Goal: Task Accomplishment & Management: Manage account settings

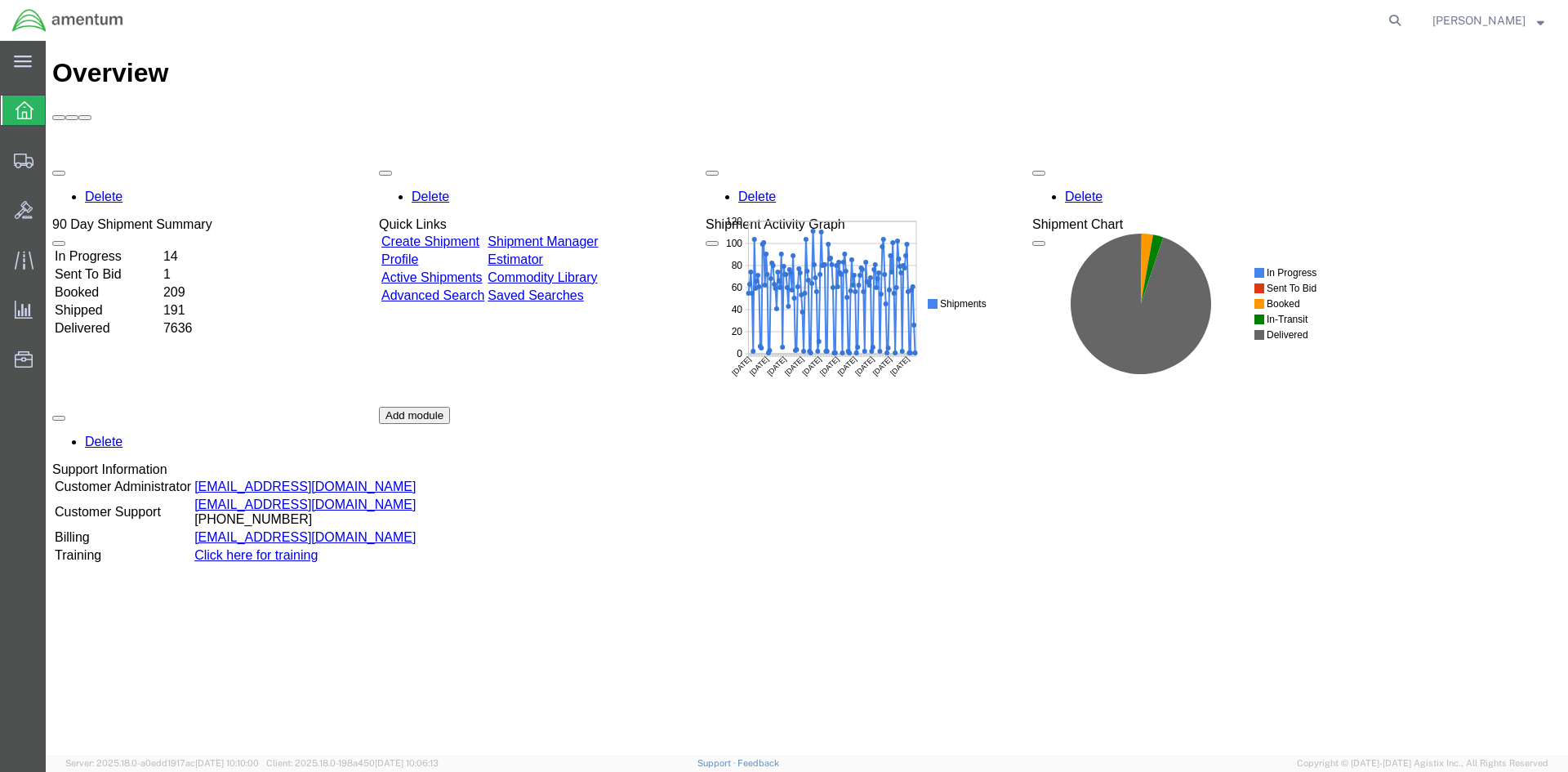
click at [578, 235] on link "Shipment Manager" at bounding box center [543, 241] width 111 height 14
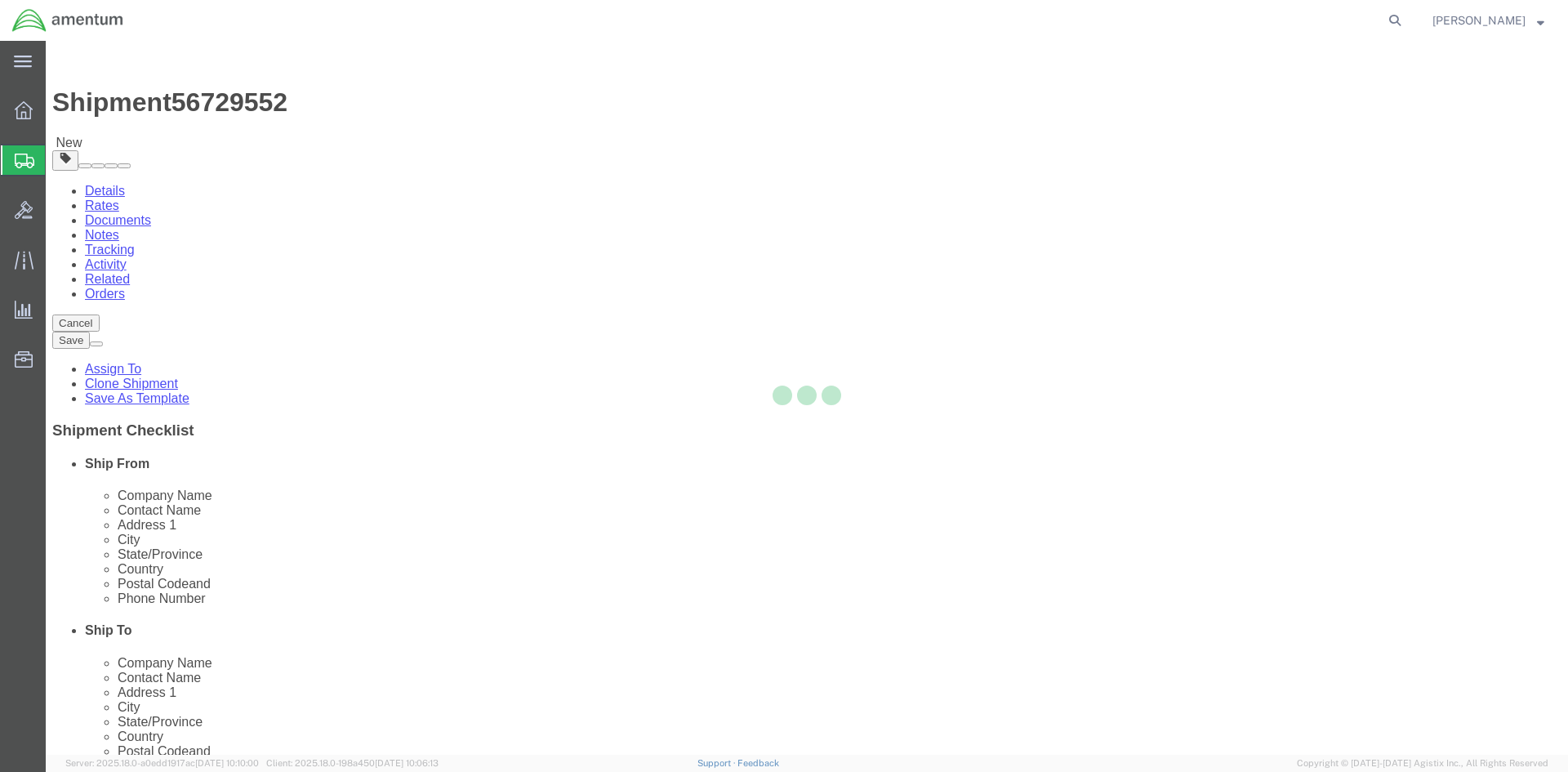
select select "42668"
select select "42706"
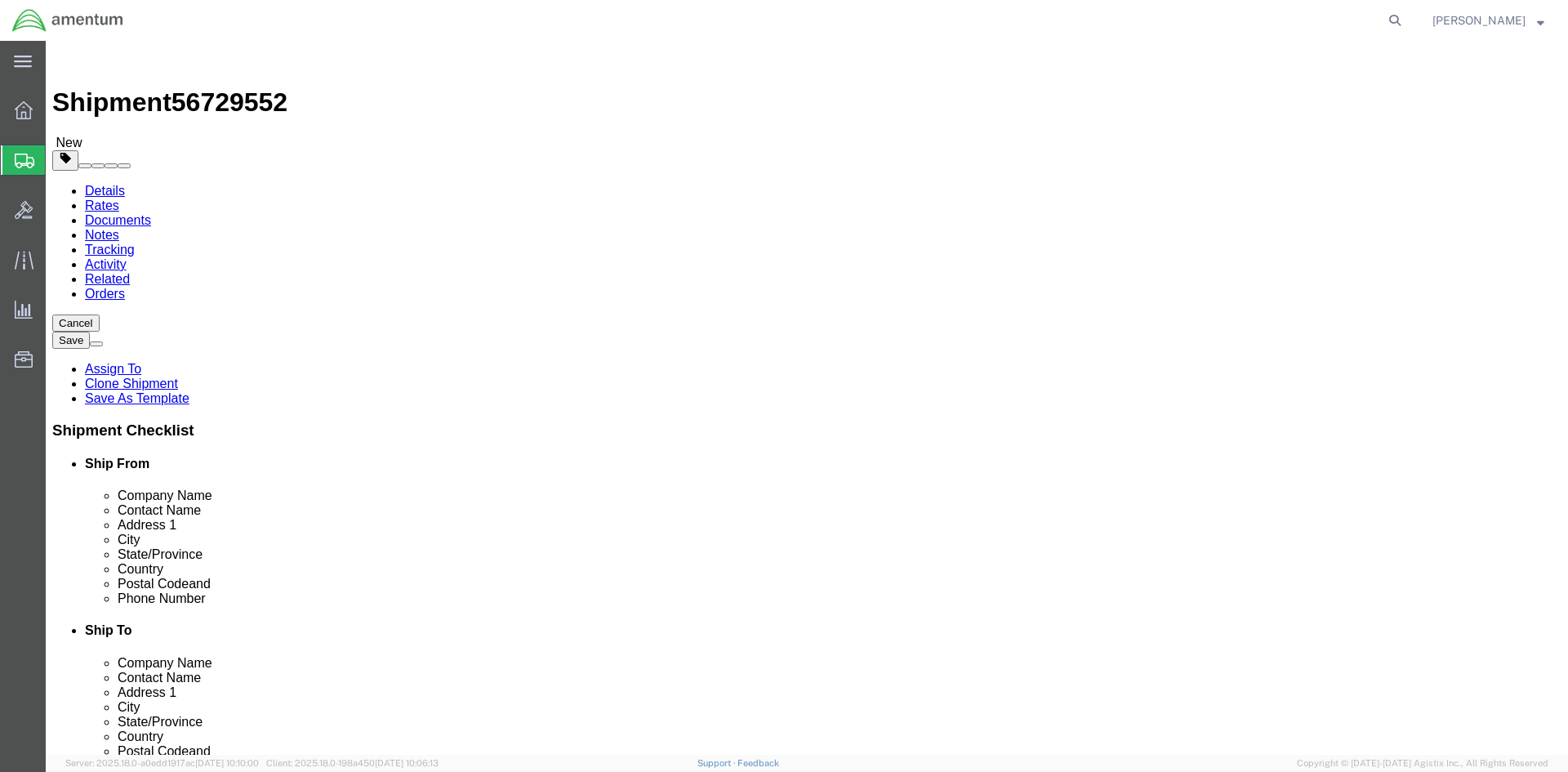
click button "Rate Shipment"
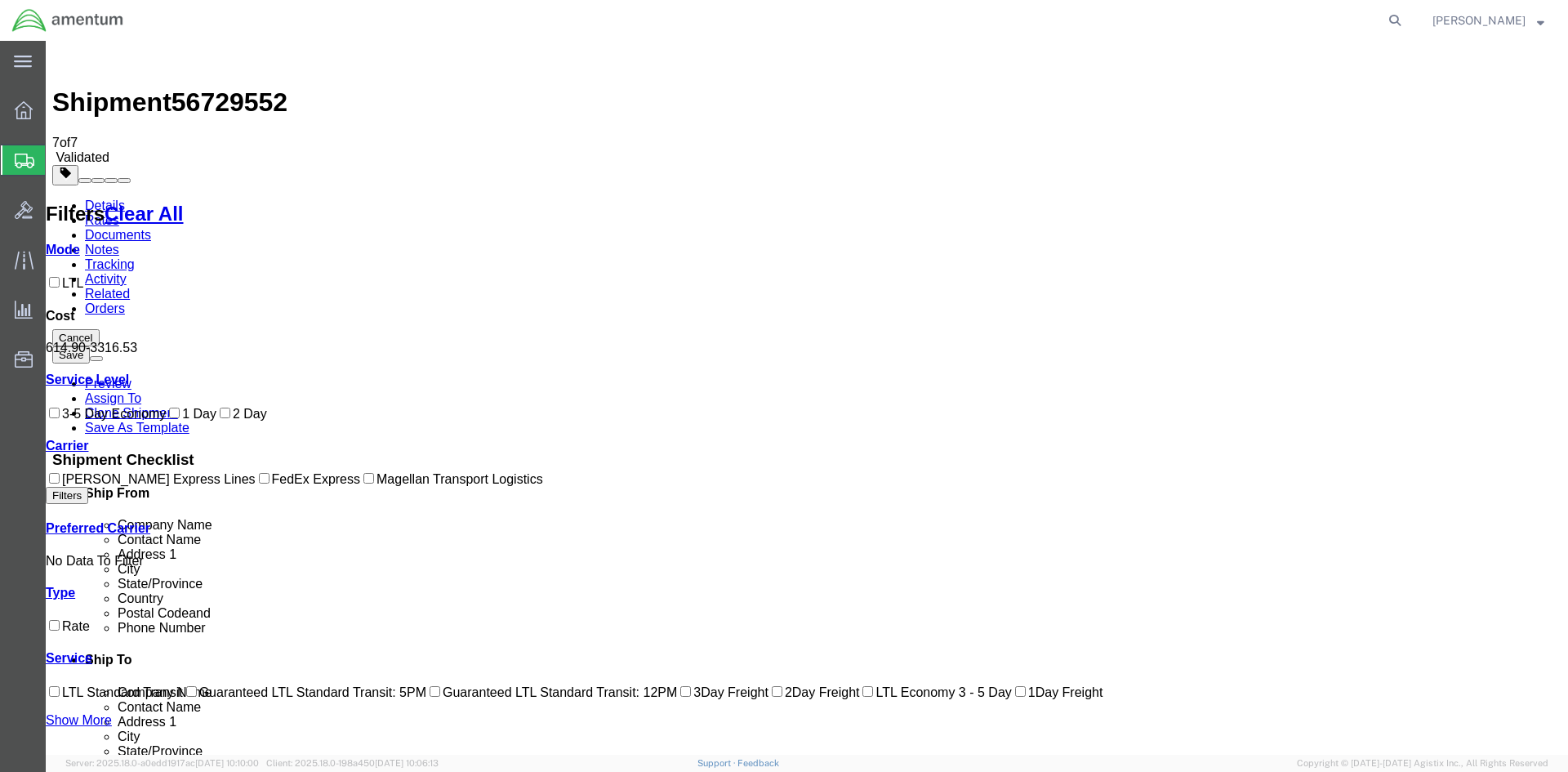
click at [106, 198] on link "Details" at bounding box center [105, 205] width 40 height 14
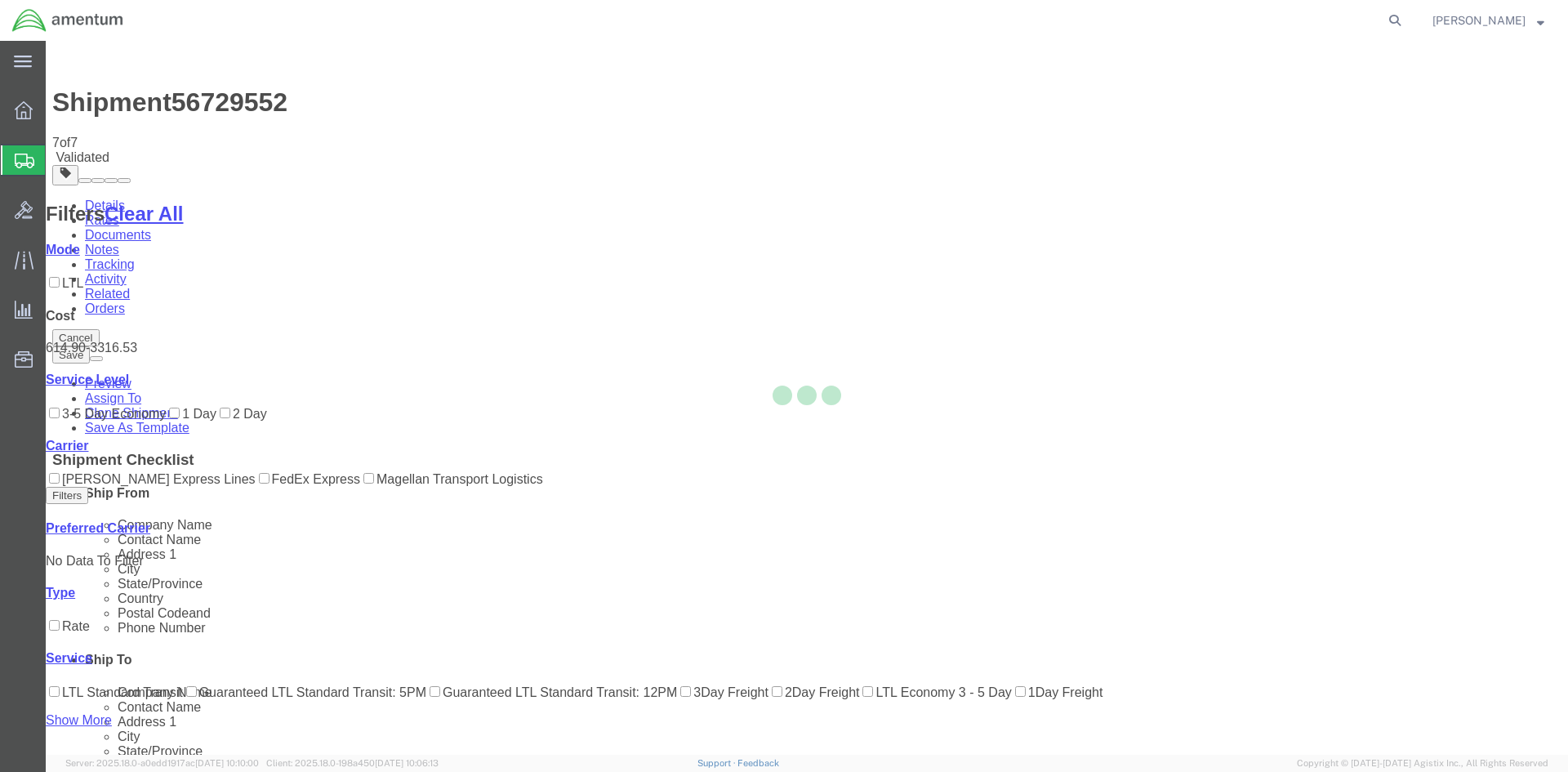
select select "42668"
select select "42706"
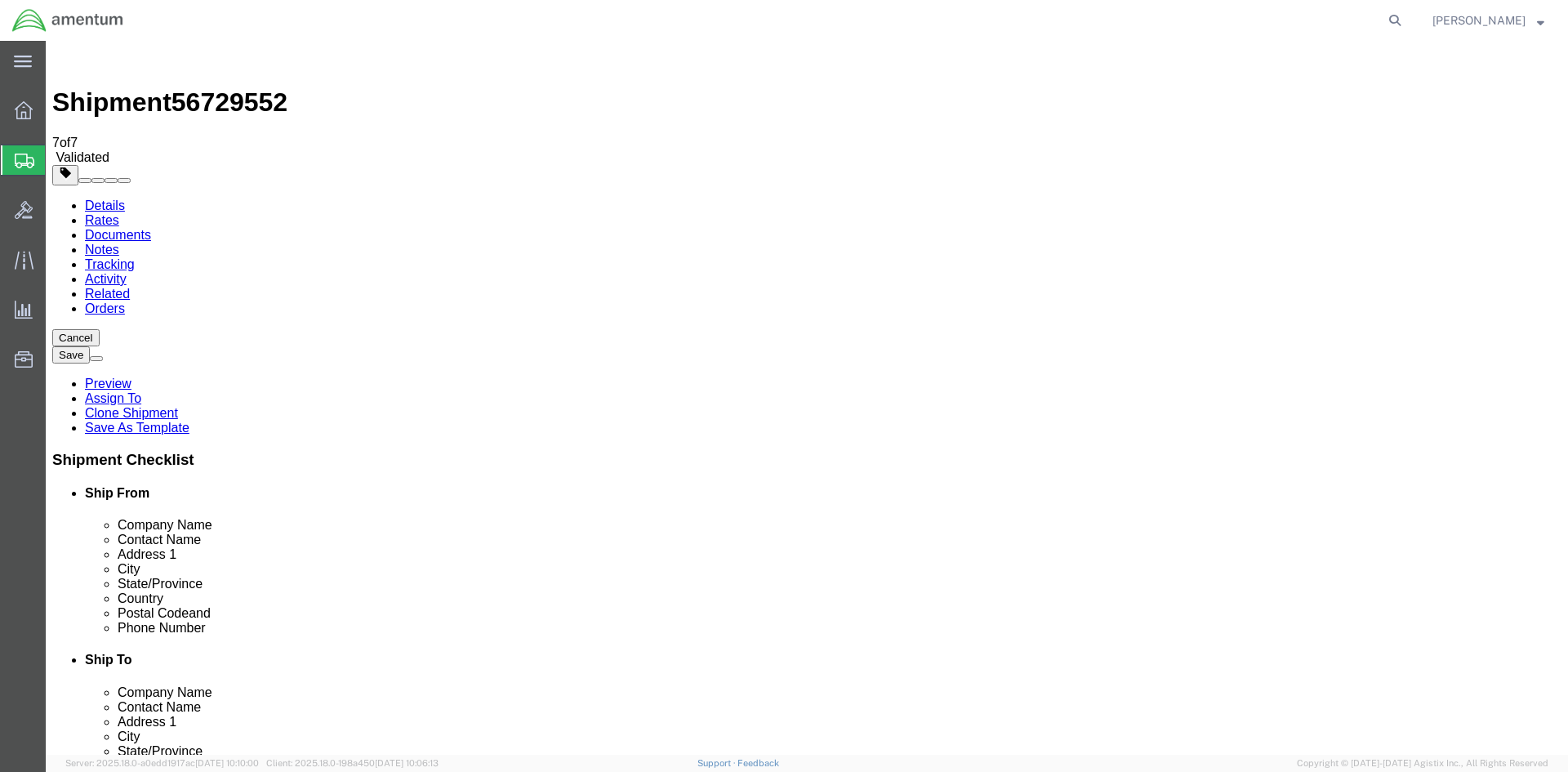
click link "Package Information"
drag, startPoint x: 260, startPoint y: 347, endPoint x: 220, endPoint y: 282, distance: 76.3
click input "95.00"
type input "90"
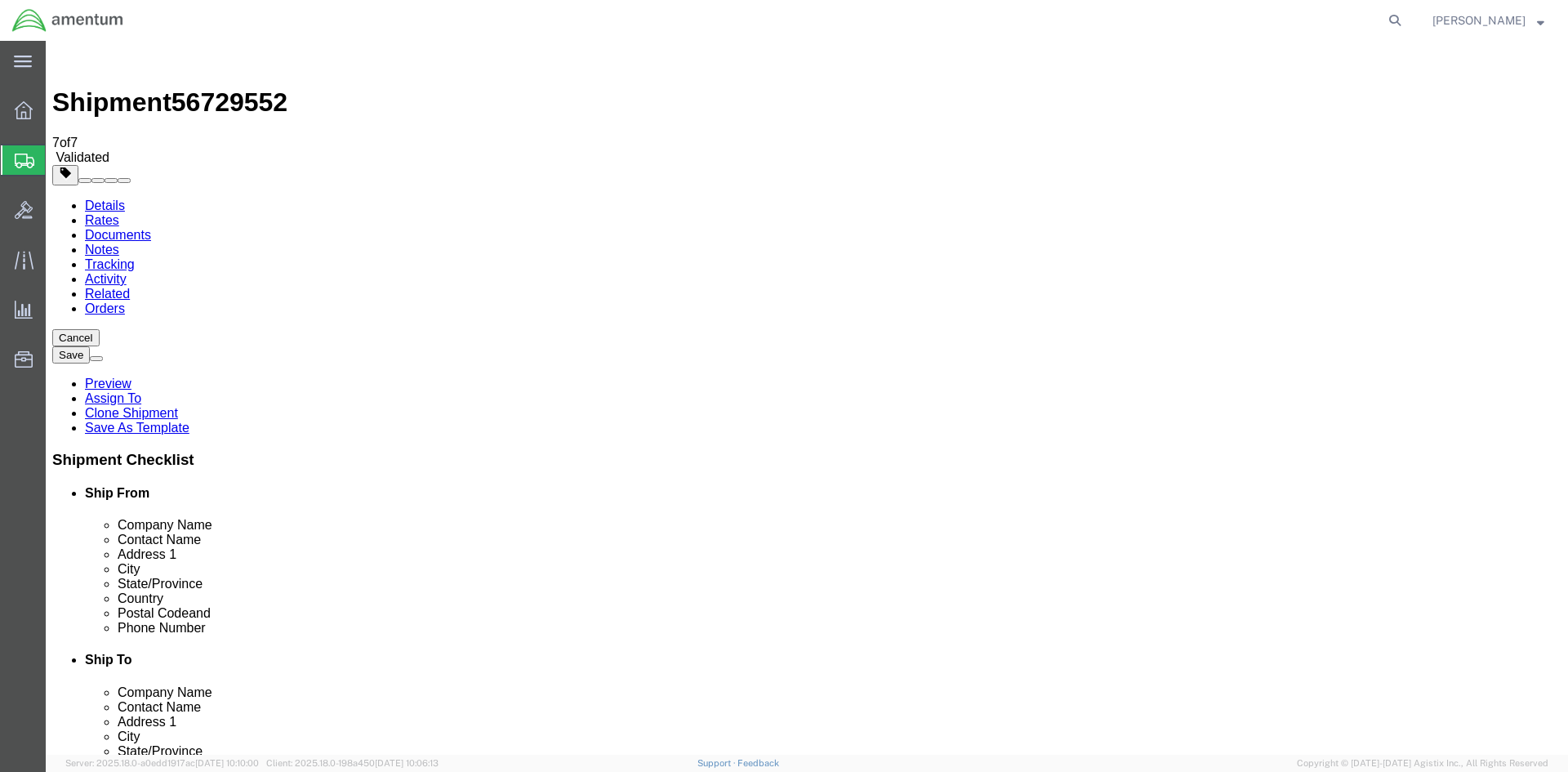
click button "Rate Shipment"
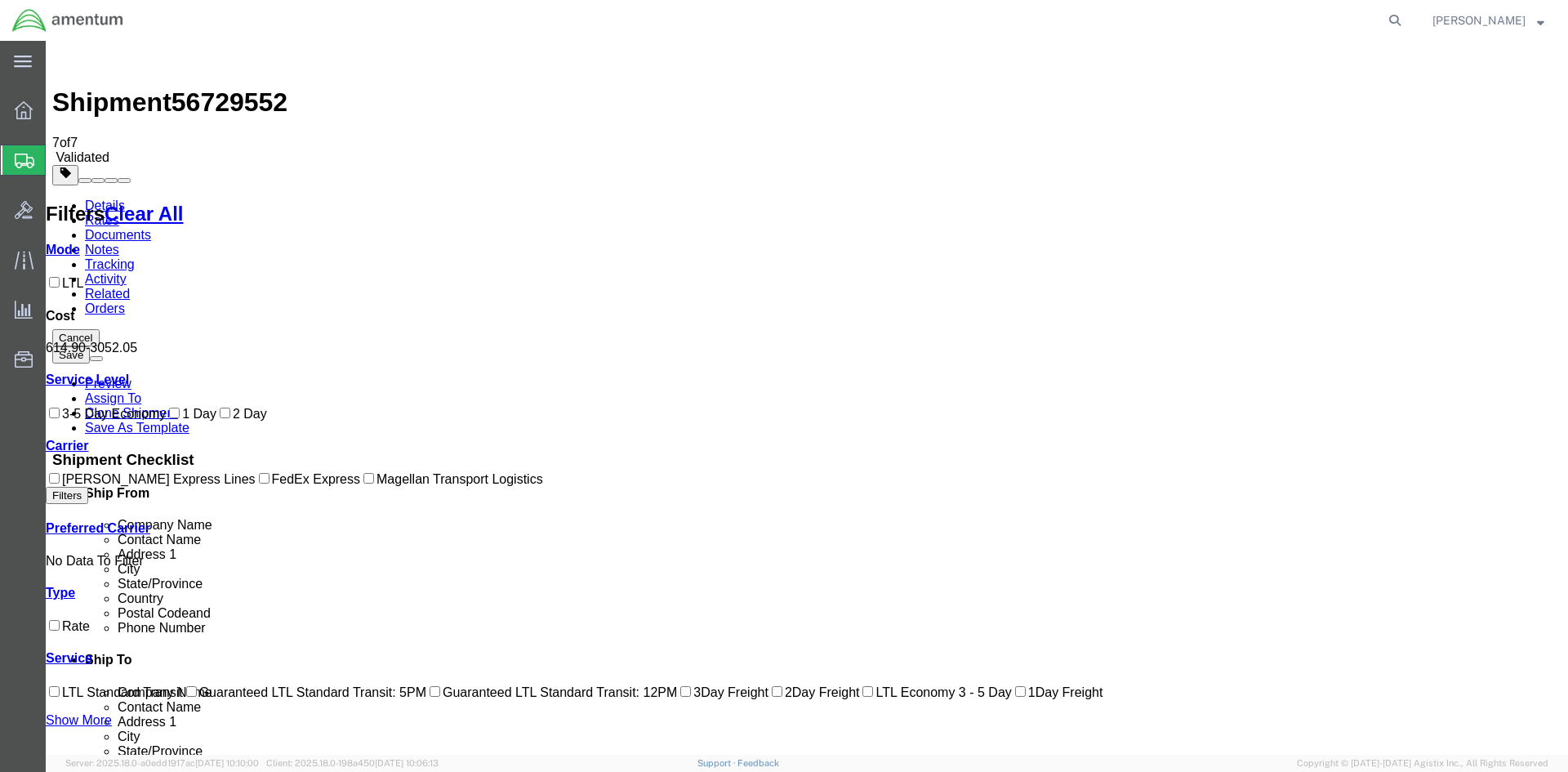
click at [110, 198] on link "Details" at bounding box center [105, 205] width 40 height 14
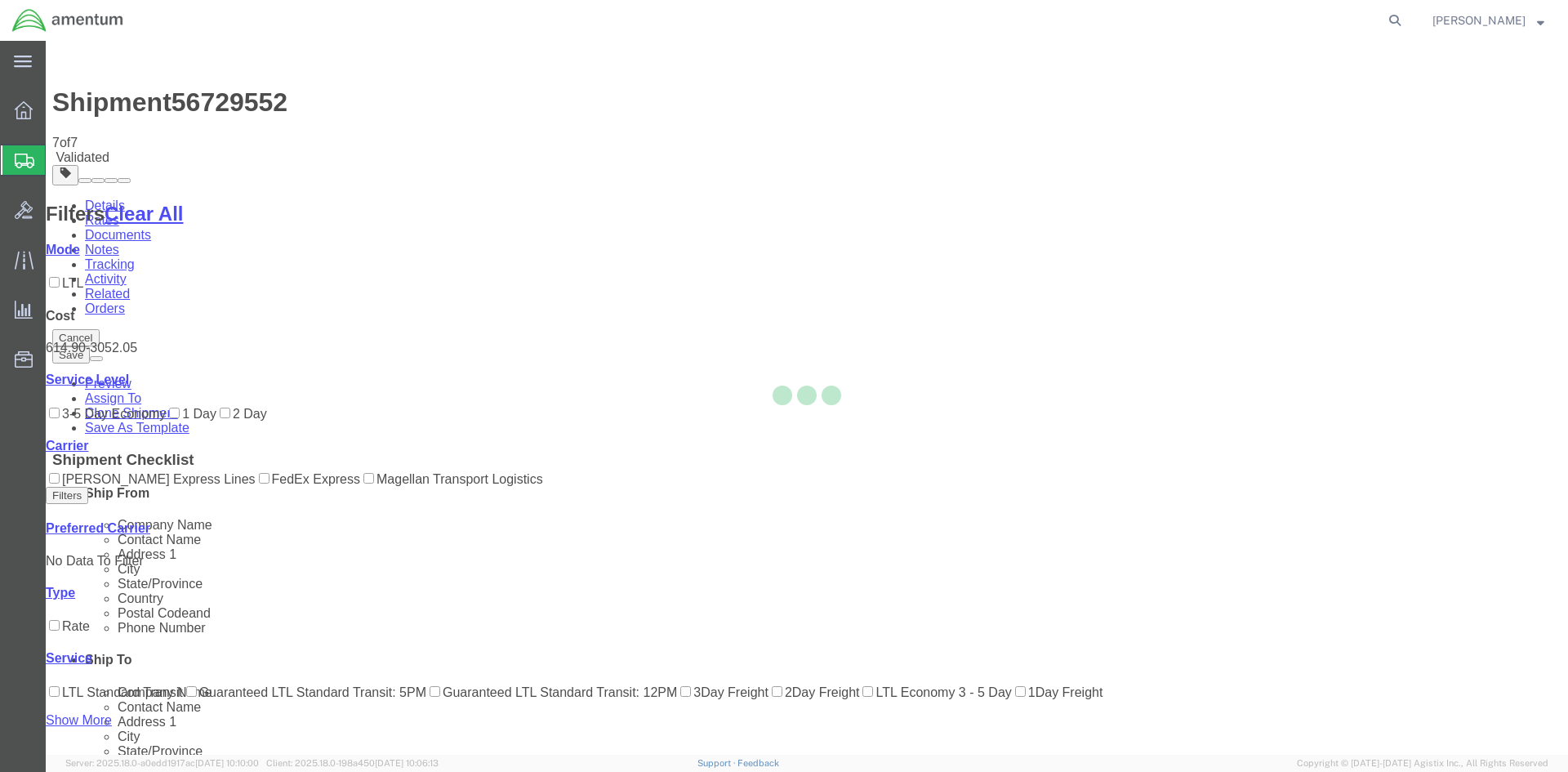
select select "42668"
select select "42706"
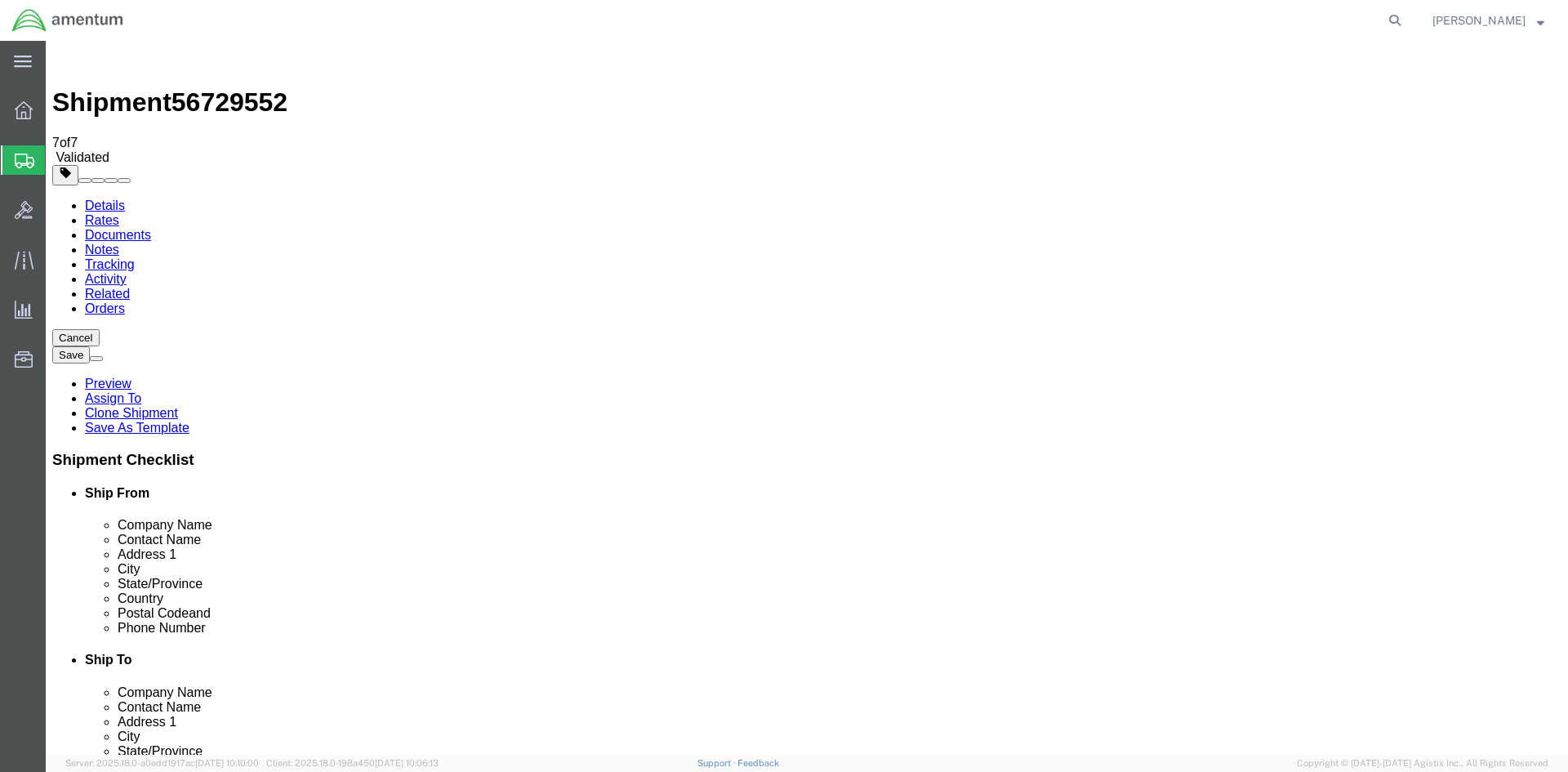
click link "Package Information"
drag, startPoint x: 273, startPoint y: 346, endPoint x: 208, endPoint y: 345, distance: 65.0
click div "Dimensions Length 90.00 x Width 90.00 x Height 36.00 Select cm ft in"
type input "87"
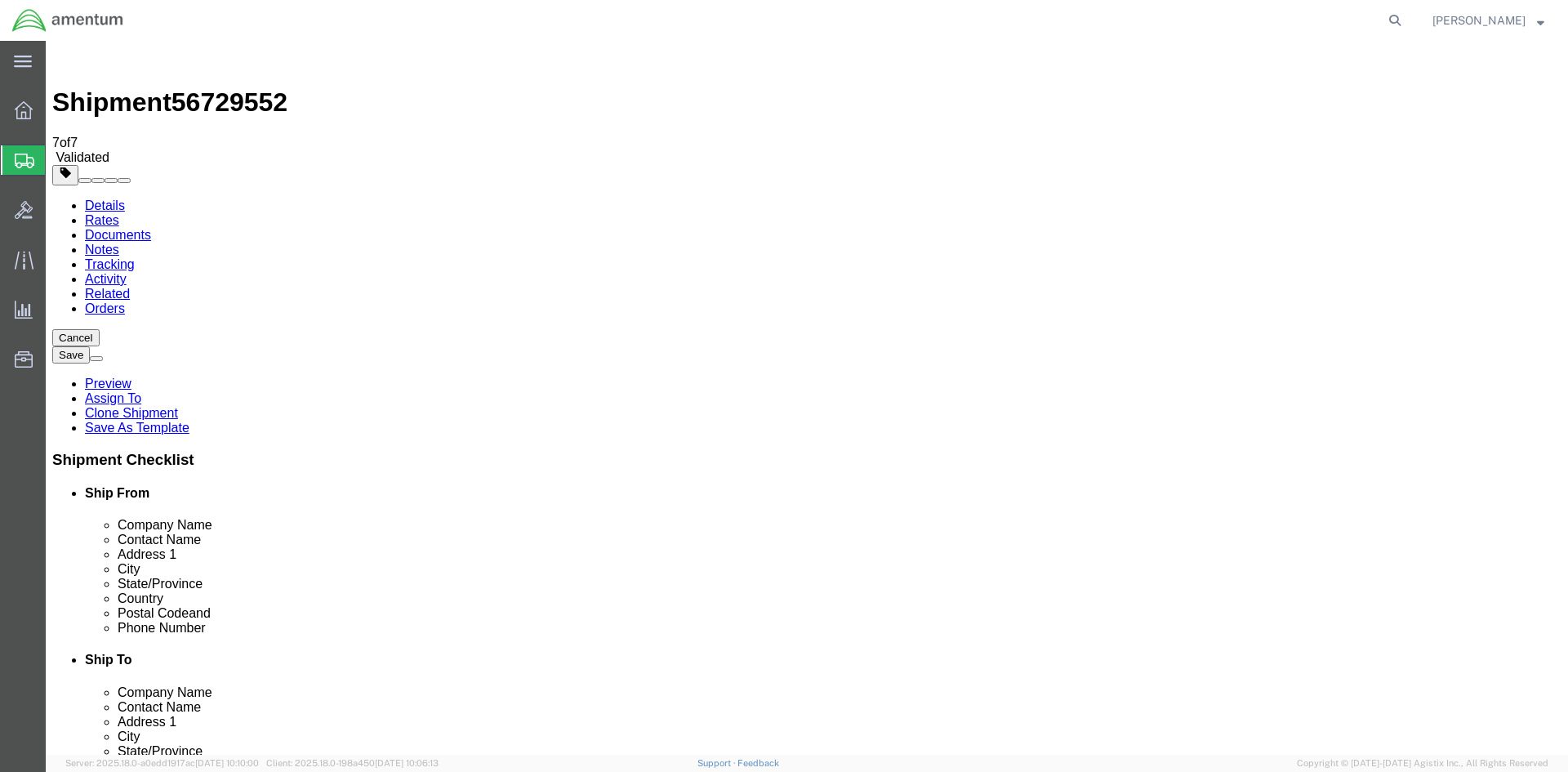
click button "Rate Shipment"
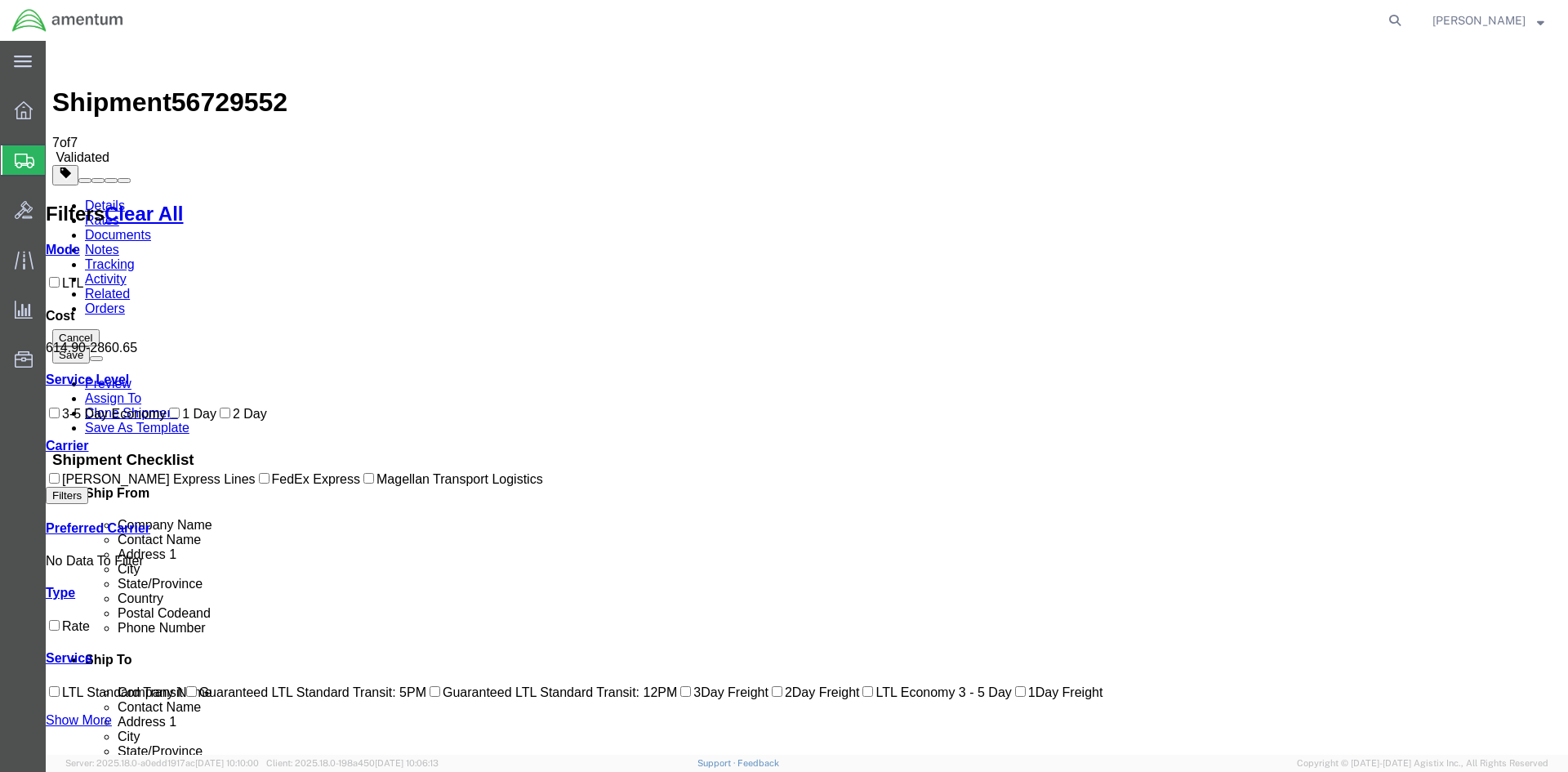
click at [95, 198] on link "Details" at bounding box center [105, 205] width 40 height 14
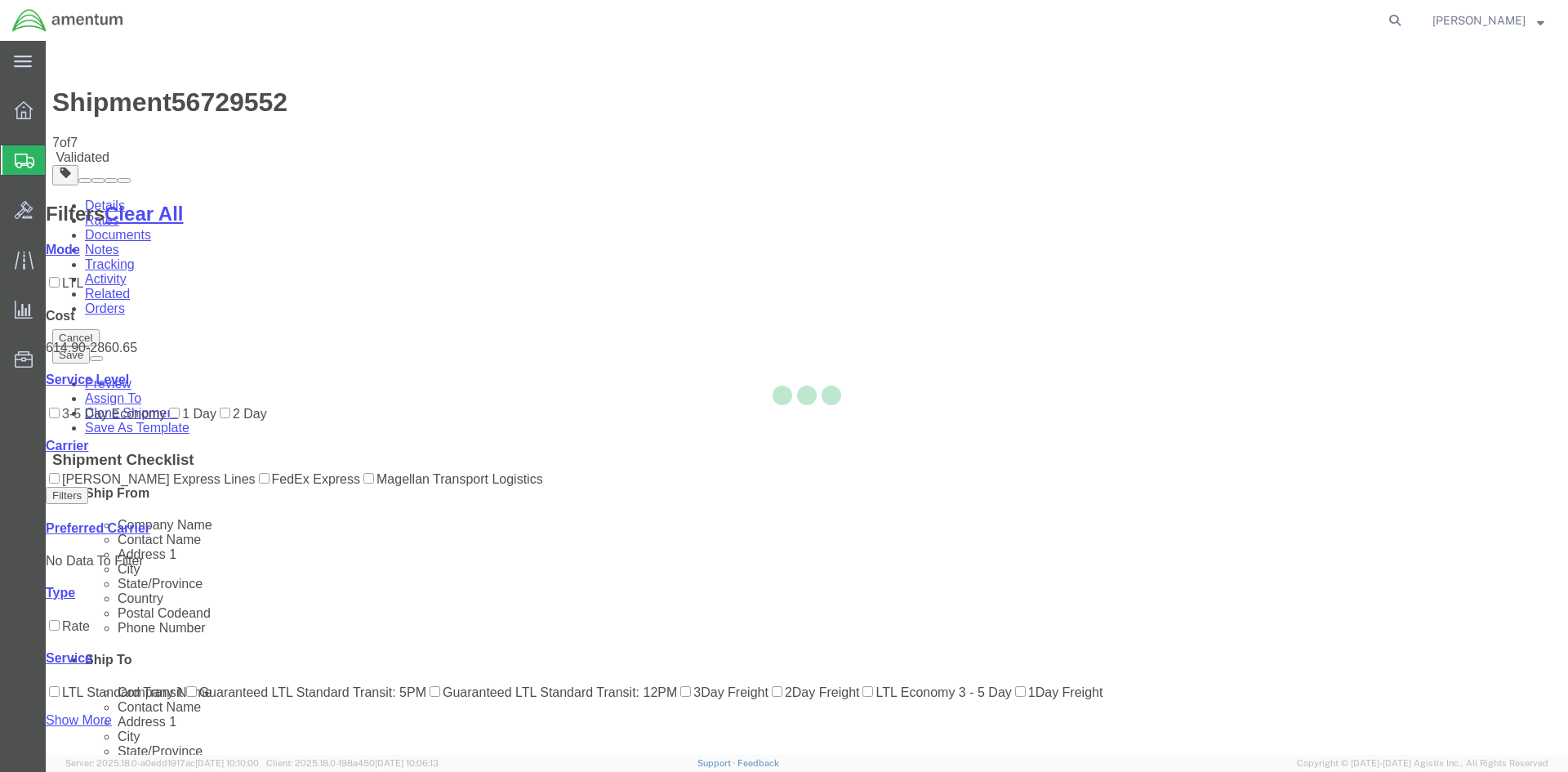
select select "42668"
select select "42706"
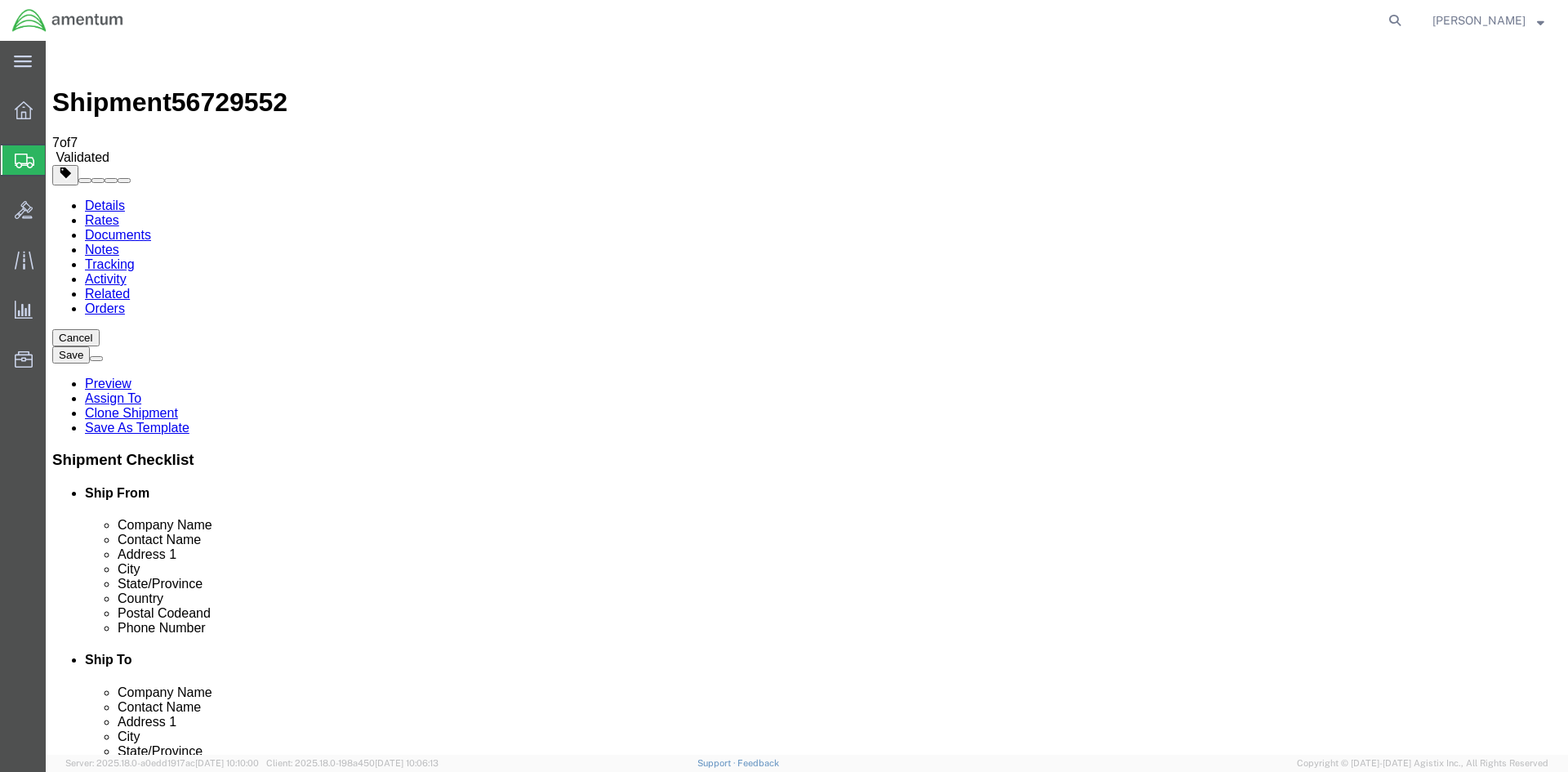
click link "Package Information"
drag, startPoint x: 262, startPoint y: 351, endPoint x: 161, endPoint y: 328, distance: 103.6
click input "87.00"
type input "82"
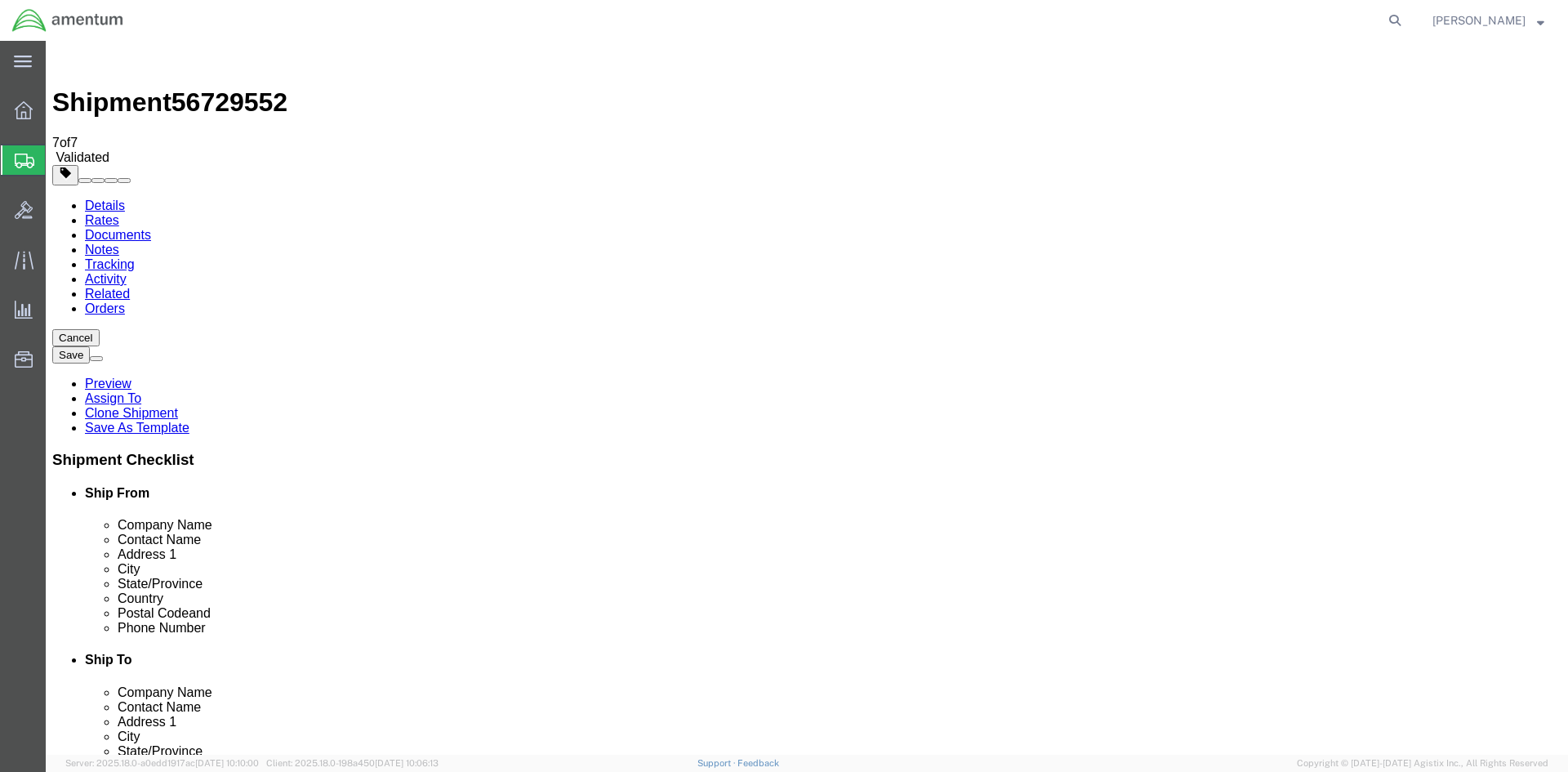
click button "Rate Shipment"
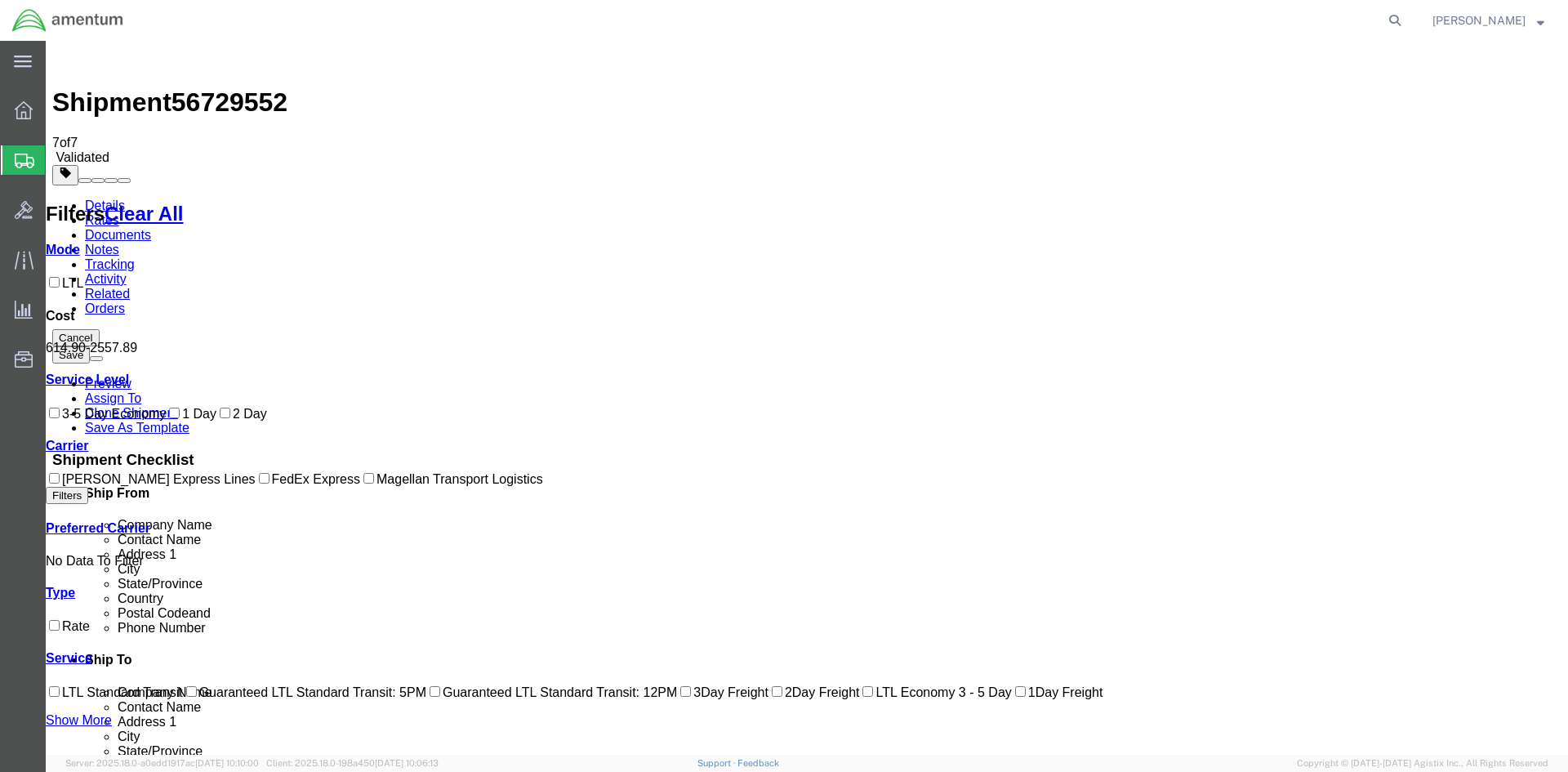
click at [118, 198] on link "Details" at bounding box center [105, 205] width 40 height 14
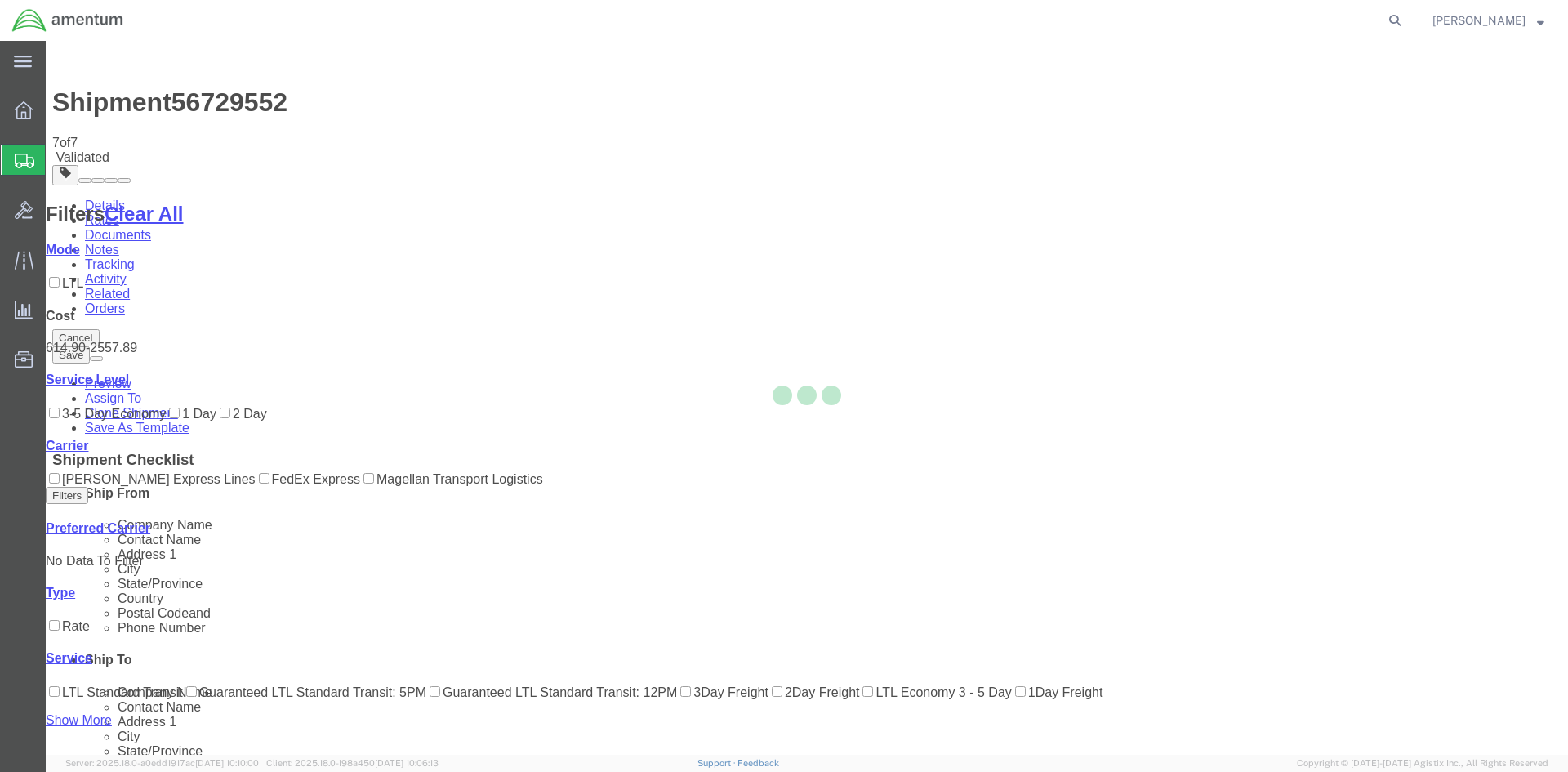
select select "42668"
select select "42706"
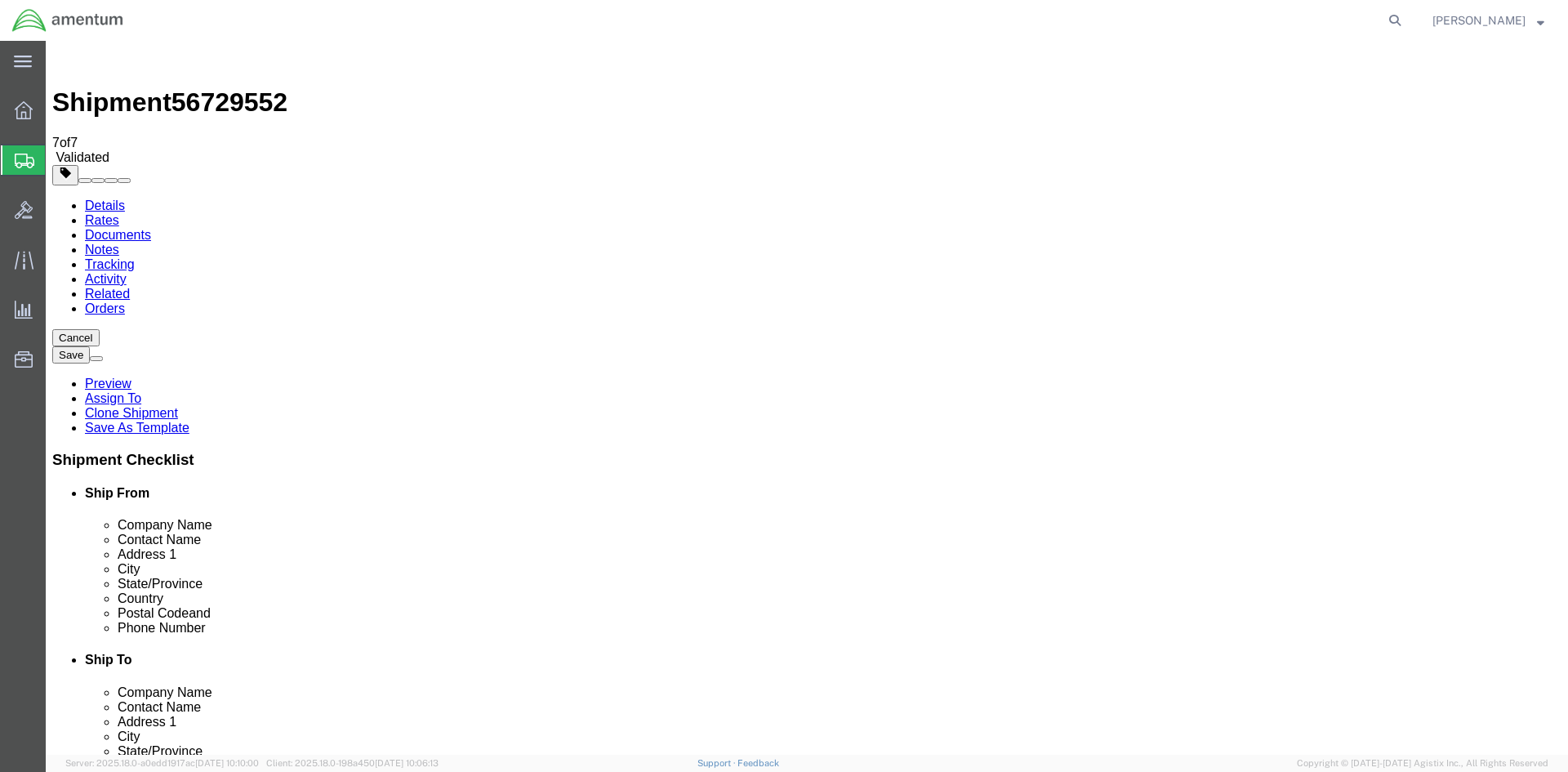
click link "Package Information"
drag, startPoint x: 262, startPoint y: 348, endPoint x: 201, endPoint y: 339, distance: 61.7
click div "Dimensions Length 82.00 x Width 82.00 x Height 36.00 Select cm ft in"
type input "95"
type input "93"
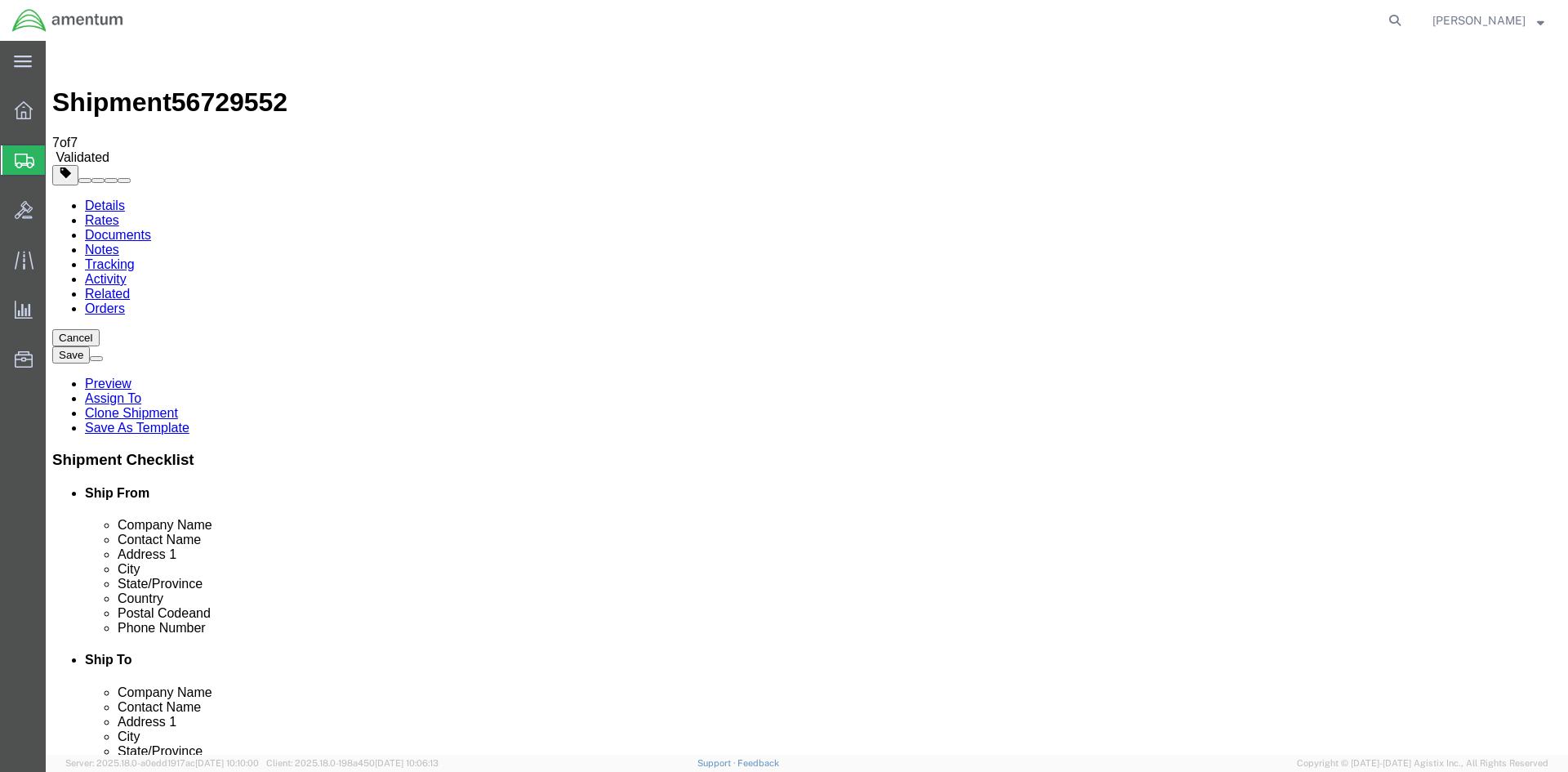
click button "Rate Shipment"
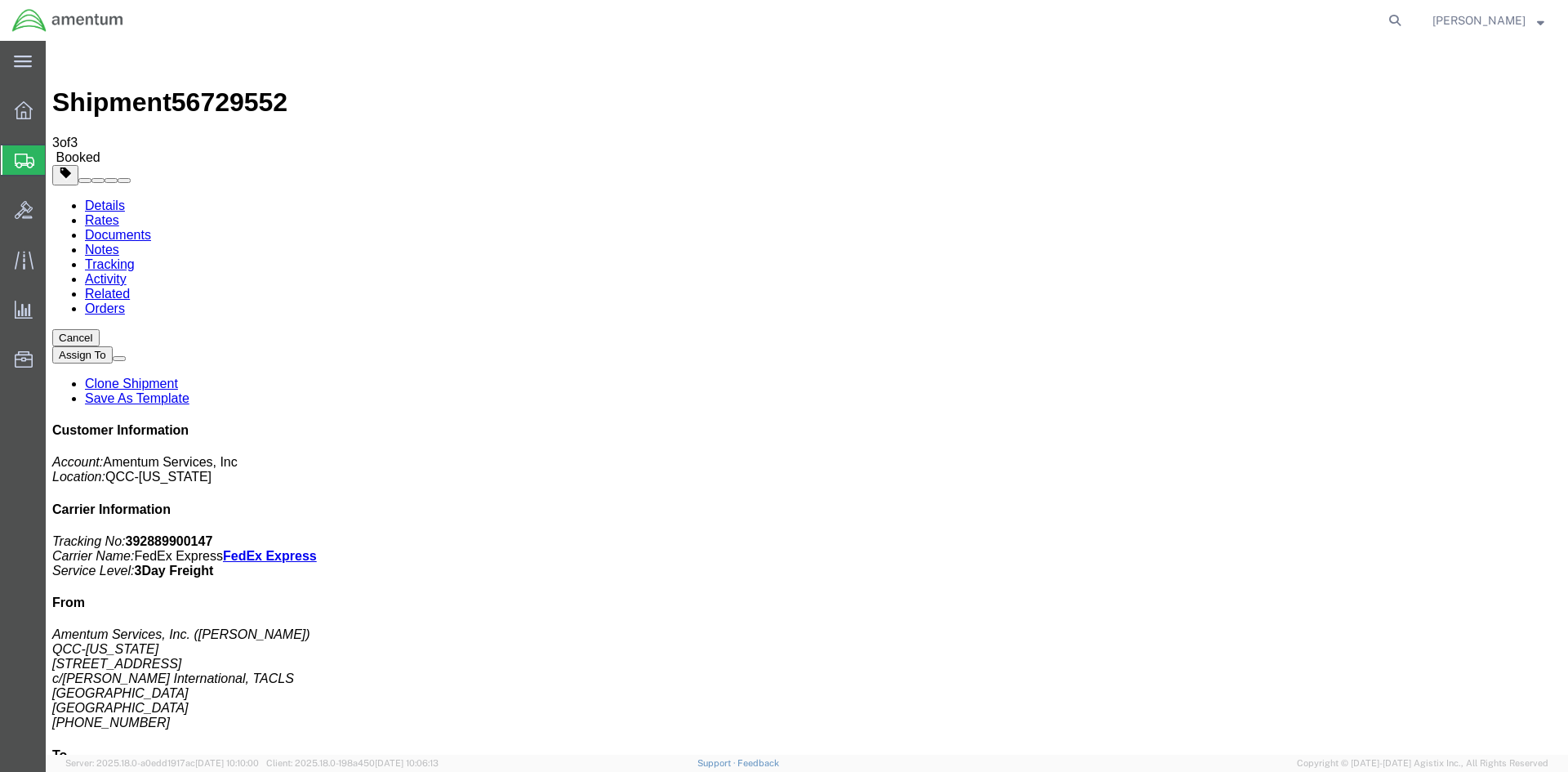
drag, startPoint x: 580, startPoint y: 294, endPoint x: 658, endPoint y: 293, distance: 78.0
copy td "392889900147"
drag, startPoint x: 681, startPoint y: 290, endPoint x: 75, endPoint y: 315, distance: 606.5
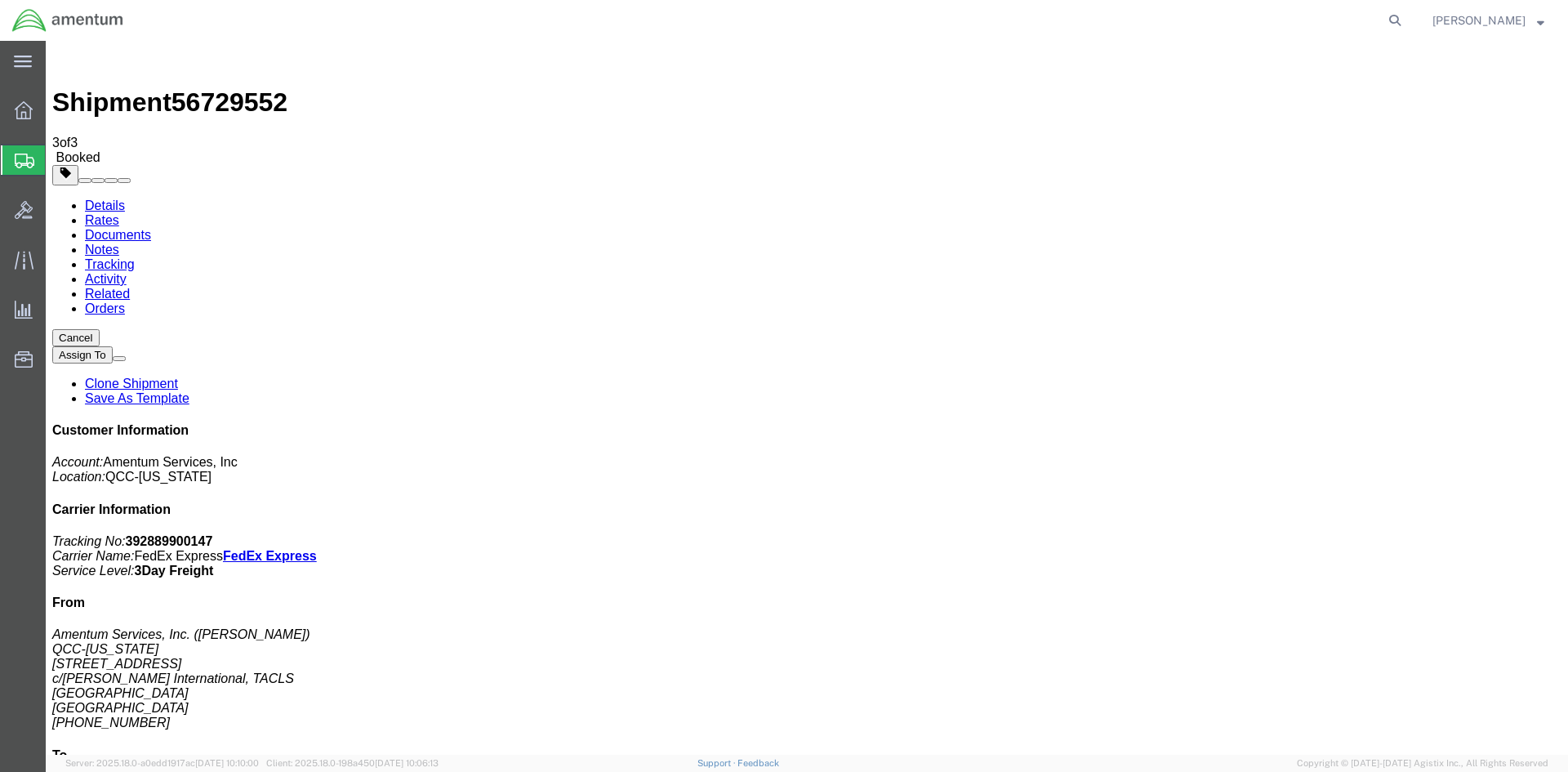
click at [103, 198] on link "Details" at bounding box center [105, 205] width 40 height 14
click span "button"
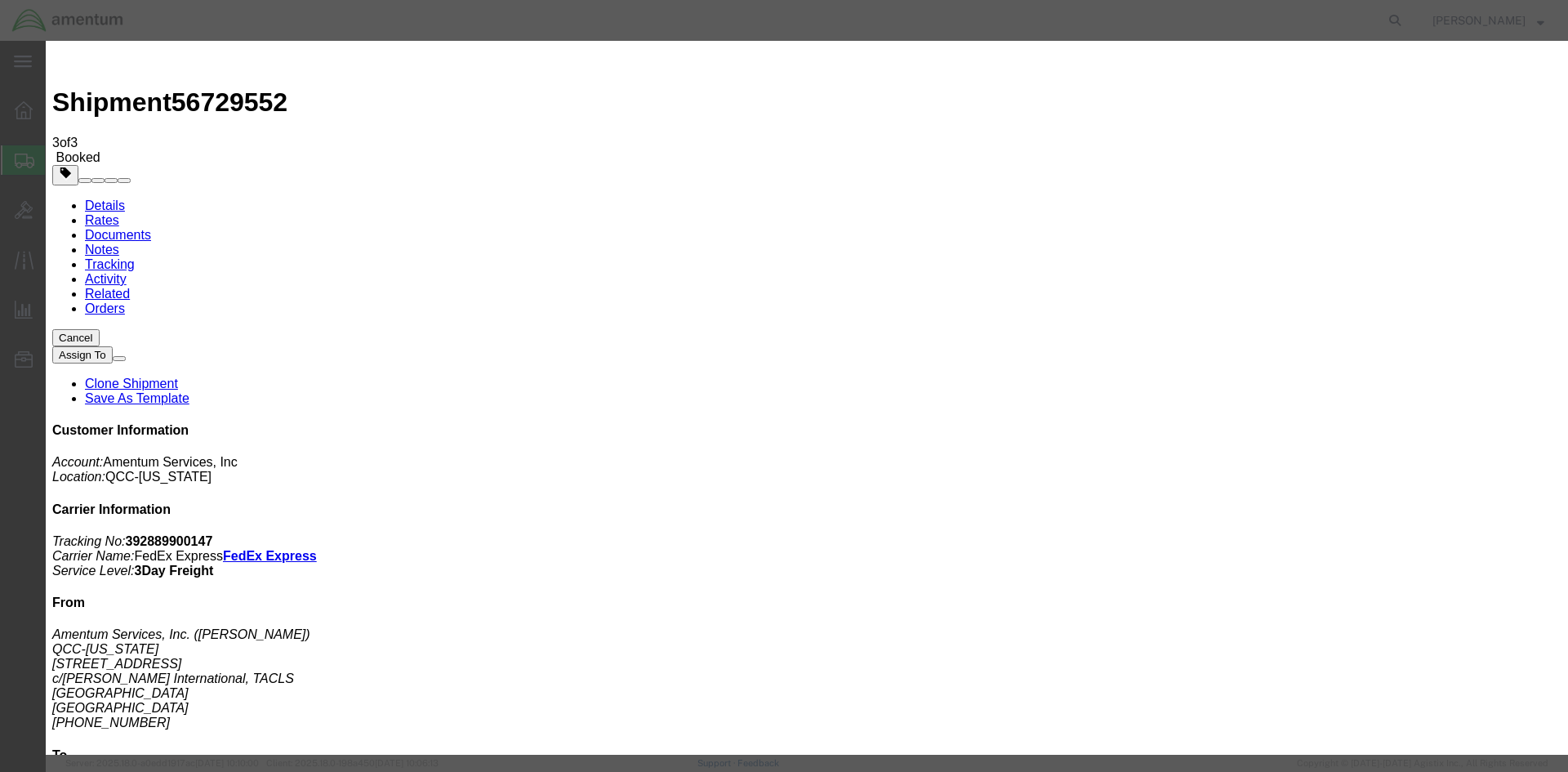
click div "[DATE] 8:00 AM"
type input "1:00 PM"
click button "Apply"
click button "Save"
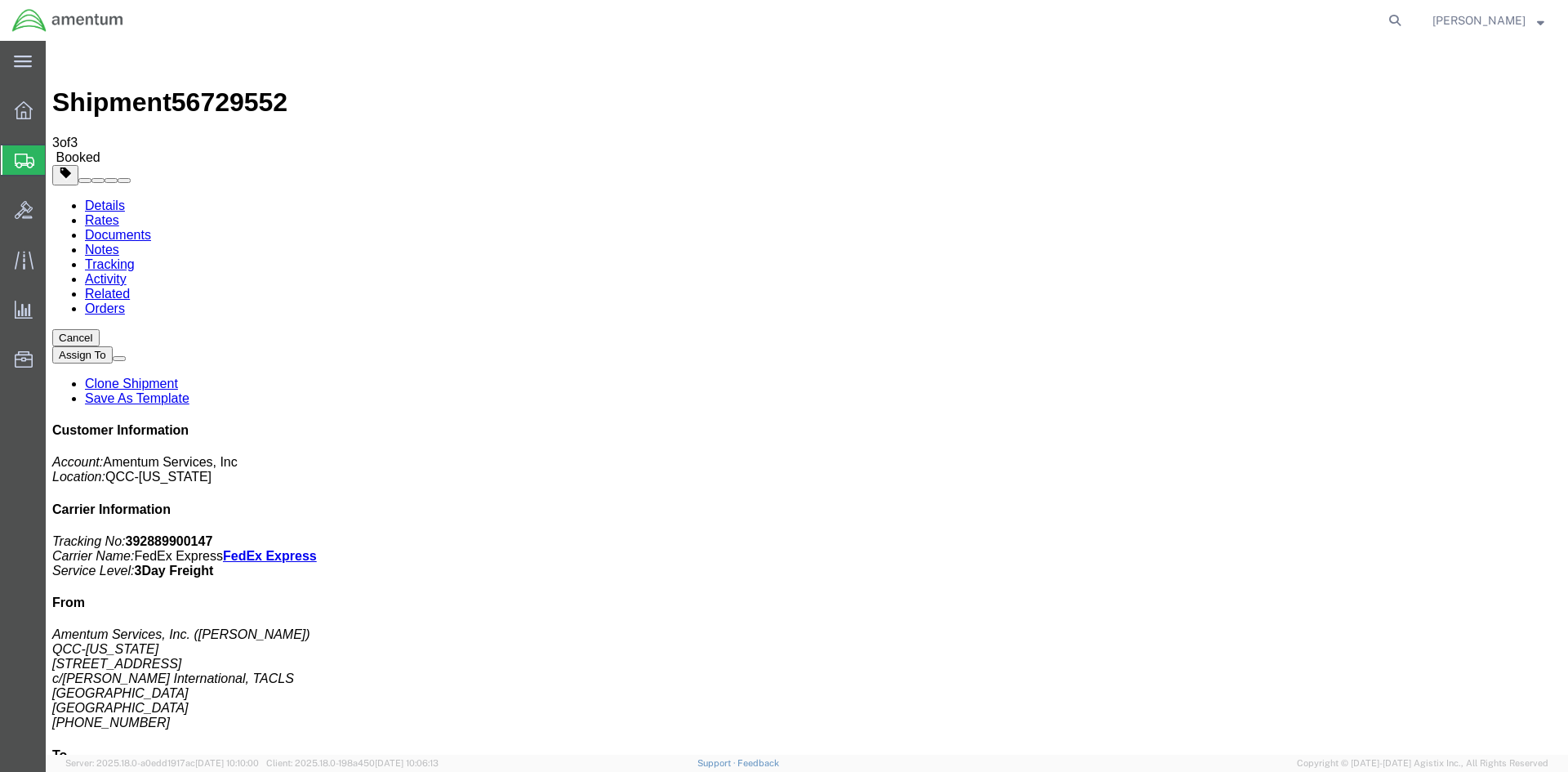
click button "Close"
